Goal: Task Accomplishment & Management: Manage account settings

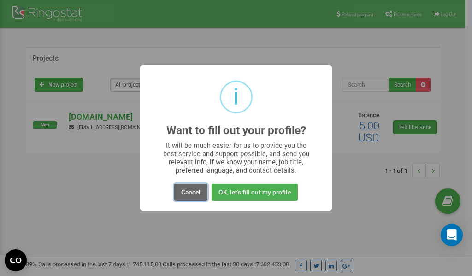
click at [192, 194] on button "Cancel" at bounding box center [190, 192] width 33 height 17
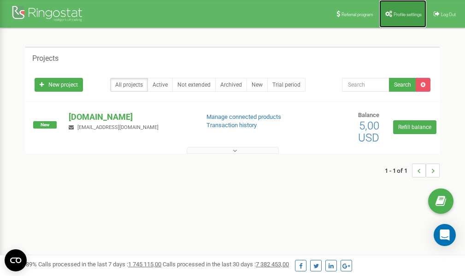
click at [395, 11] on link "Profile settings" at bounding box center [402, 14] width 47 height 28
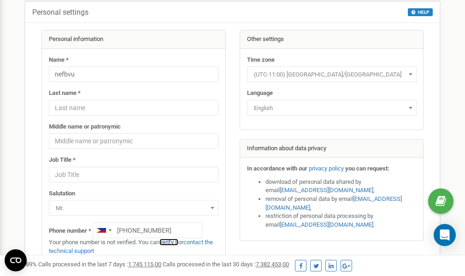
click at [173, 242] on link "verify it" at bounding box center [169, 242] width 19 height 7
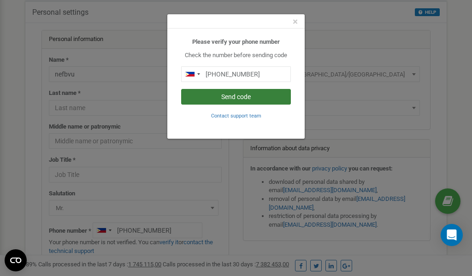
click at [219, 98] on button "Send code" at bounding box center [236, 97] width 110 height 16
